Goal: Task Accomplishment & Management: Complete application form

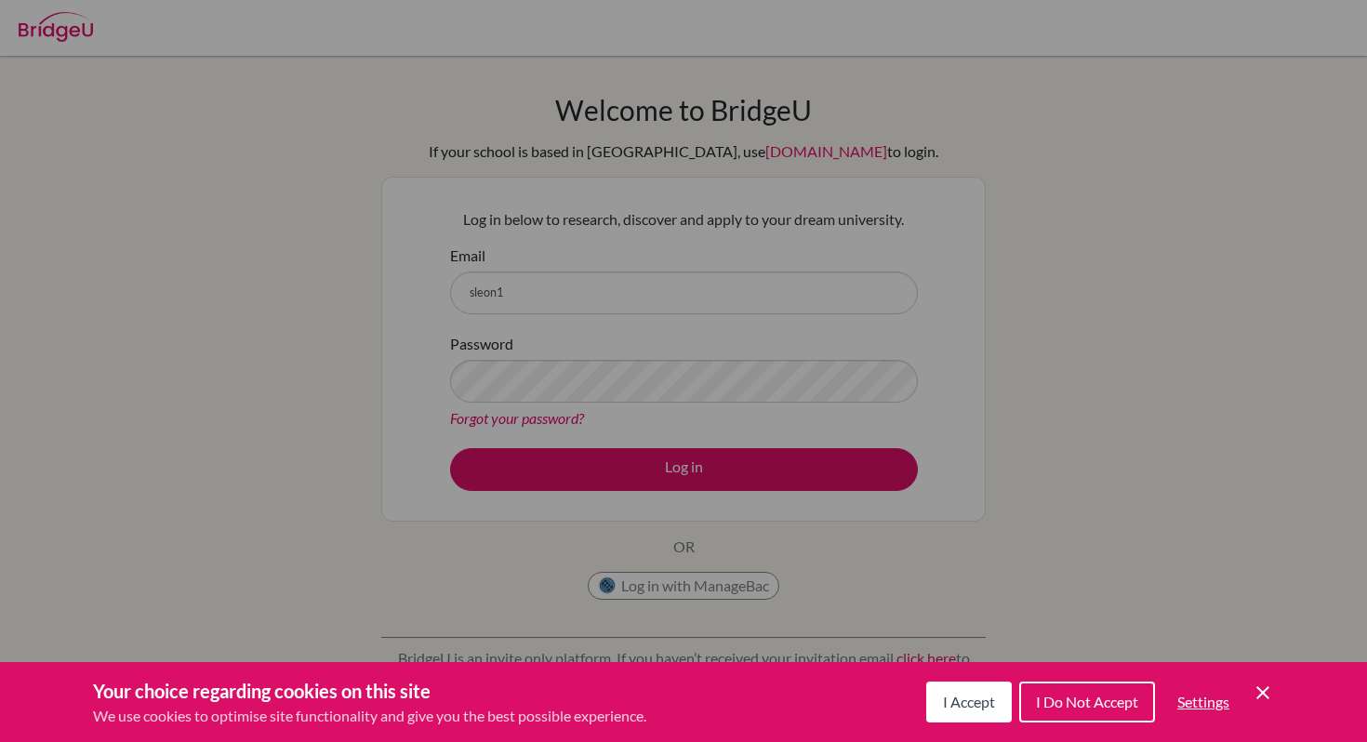
click at [1264, 697] on icon "Cookie Control Close Icon" at bounding box center [1263, 693] width 22 height 22
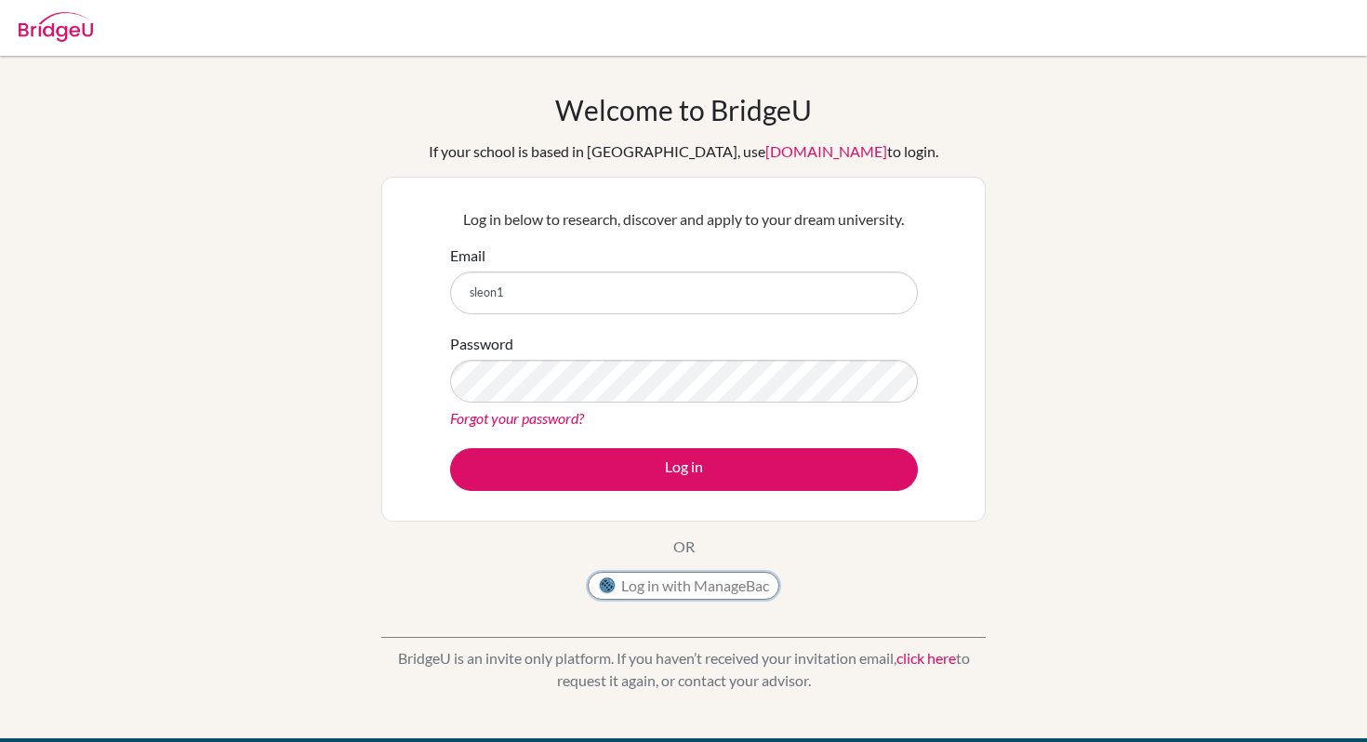
click at [746, 587] on button "Log in with ManageBac" at bounding box center [684, 586] width 192 height 28
click at [639, 299] on input "sleon1" at bounding box center [684, 293] width 468 height 43
type input "[PERSON_NAME]"
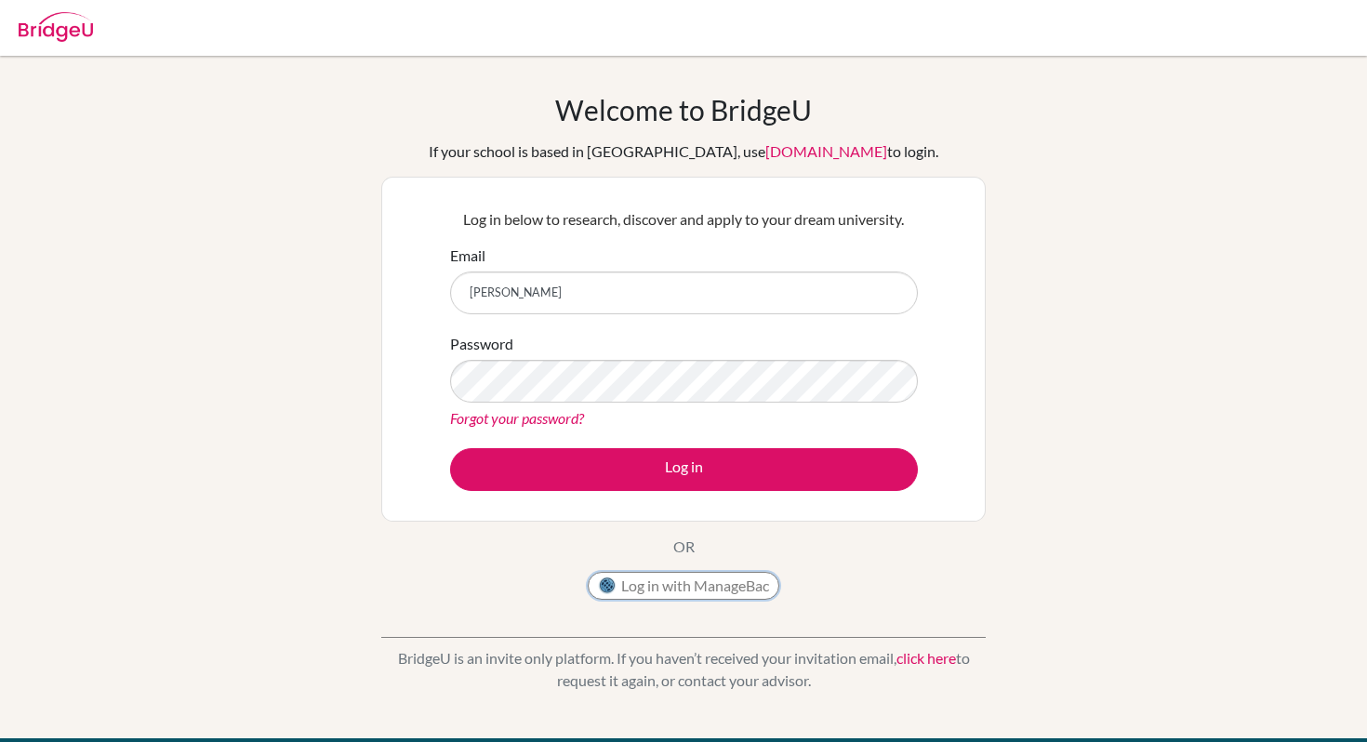
click at [667, 591] on button "Log in with ManageBac" at bounding box center [684, 586] width 192 height 28
